Goal: Register for event/course

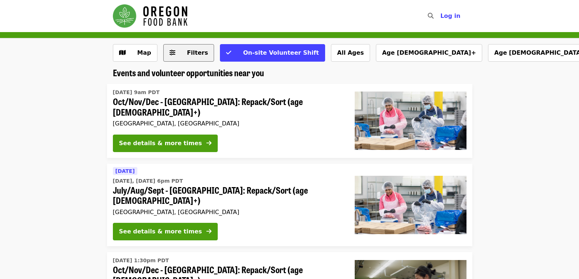
click at [192, 46] on button "Filters" at bounding box center [188, 53] width 51 height 18
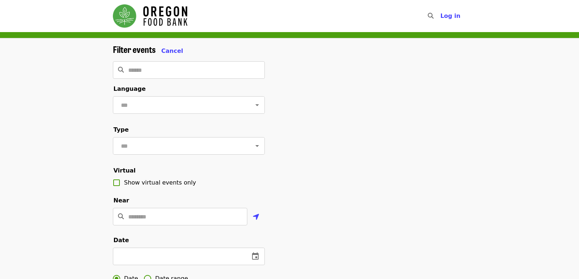
click at [180, 51] on div "Filter events Cancel" at bounding box center [189, 49] width 152 height 11
click at [169, 51] on span "Cancel" at bounding box center [172, 50] width 22 height 7
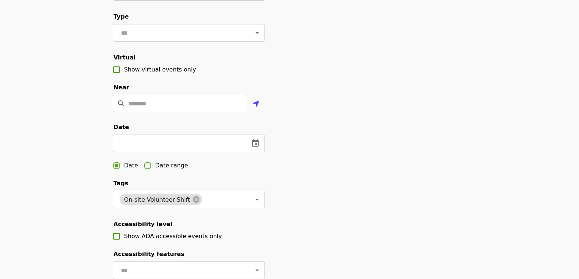
scroll to position [114, 0]
drag, startPoint x: 219, startPoint y: 148, endPoint x: 219, endPoint y: 152, distance: 4.0
click at [219, 152] on input "text" at bounding box center [178, 143] width 131 height 18
click at [170, 170] on span "Date range" at bounding box center [171, 165] width 33 height 9
click at [179, 148] on icon "change date" at bounding box center [176, 143] width 9 height 9
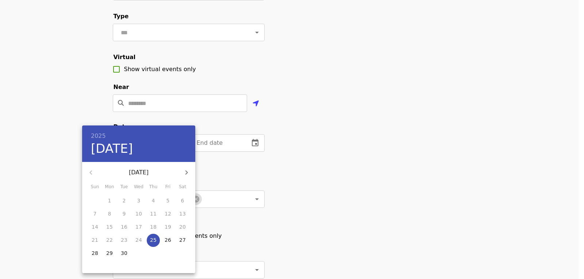
click at [225, 177] on div at bounding box center [292, 139] width 584 height 279
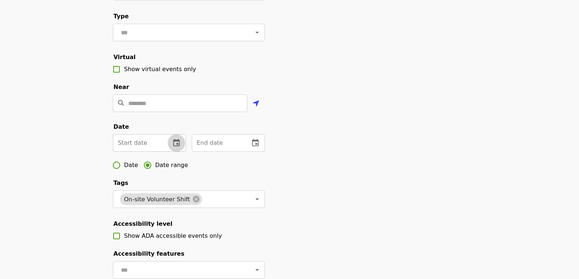
click at [168, 152] on button "change date" at bounding box center [177, 143] width 18 height 18
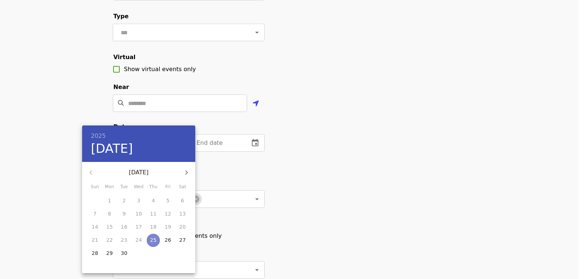
click at [156, 239] on p "25" at bounding box center [153, 240] width 7 height 7
type input "**********"
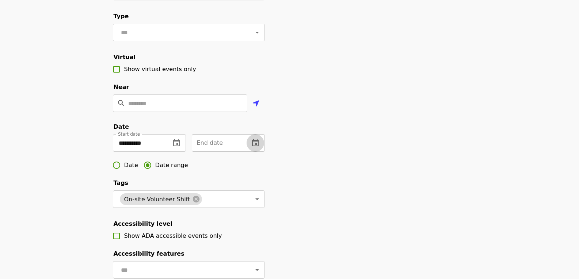
click at [256, 146] on icon "change date" at bounding box center [255, 142] width 7 height 7
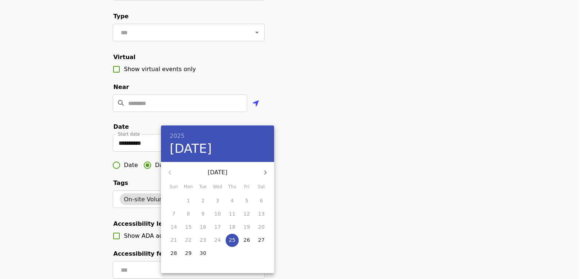
click at [205, 252] on p "30" at bounding box center [203, 253] width 7 height 7
type input "**********"
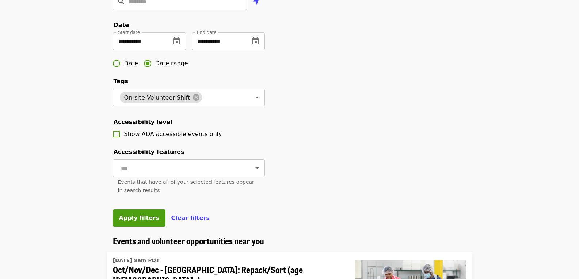
scroll to position [216, 0]
click at [138, 221] on span "Apply filters" at bounding box center [139, 217] width 40 height 7
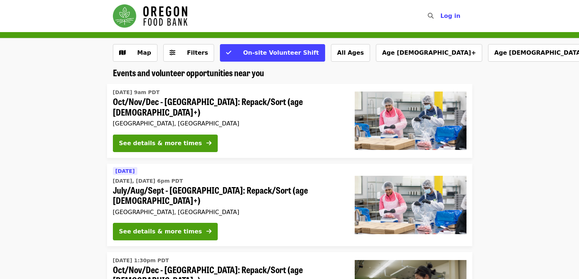
click at [139, 190] on span "July/Aug/Sept - [GEOGRAPHIC_DATA]: Repack/Sort (age [DEMOGRAPHIC_DATA]+)" at bounding box center [228, 195] width 230 height 21
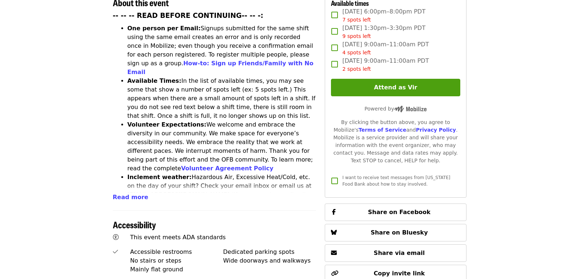
scroll to position [304, 0]
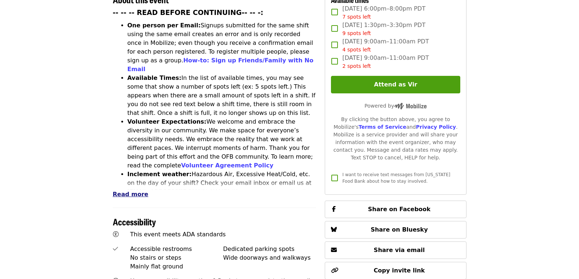
click at [120, 190] on button "Read more" at bounding box center [130, 194] width 35 height 9
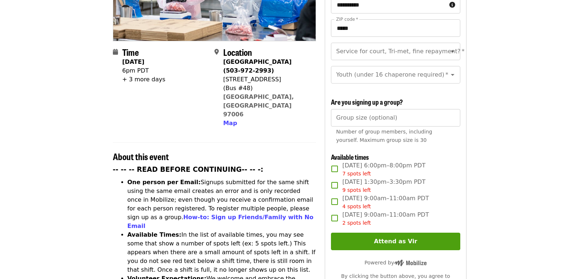
scroll to position [151, 0]
